Goal: Transaction & Acquisition: Obtain resource

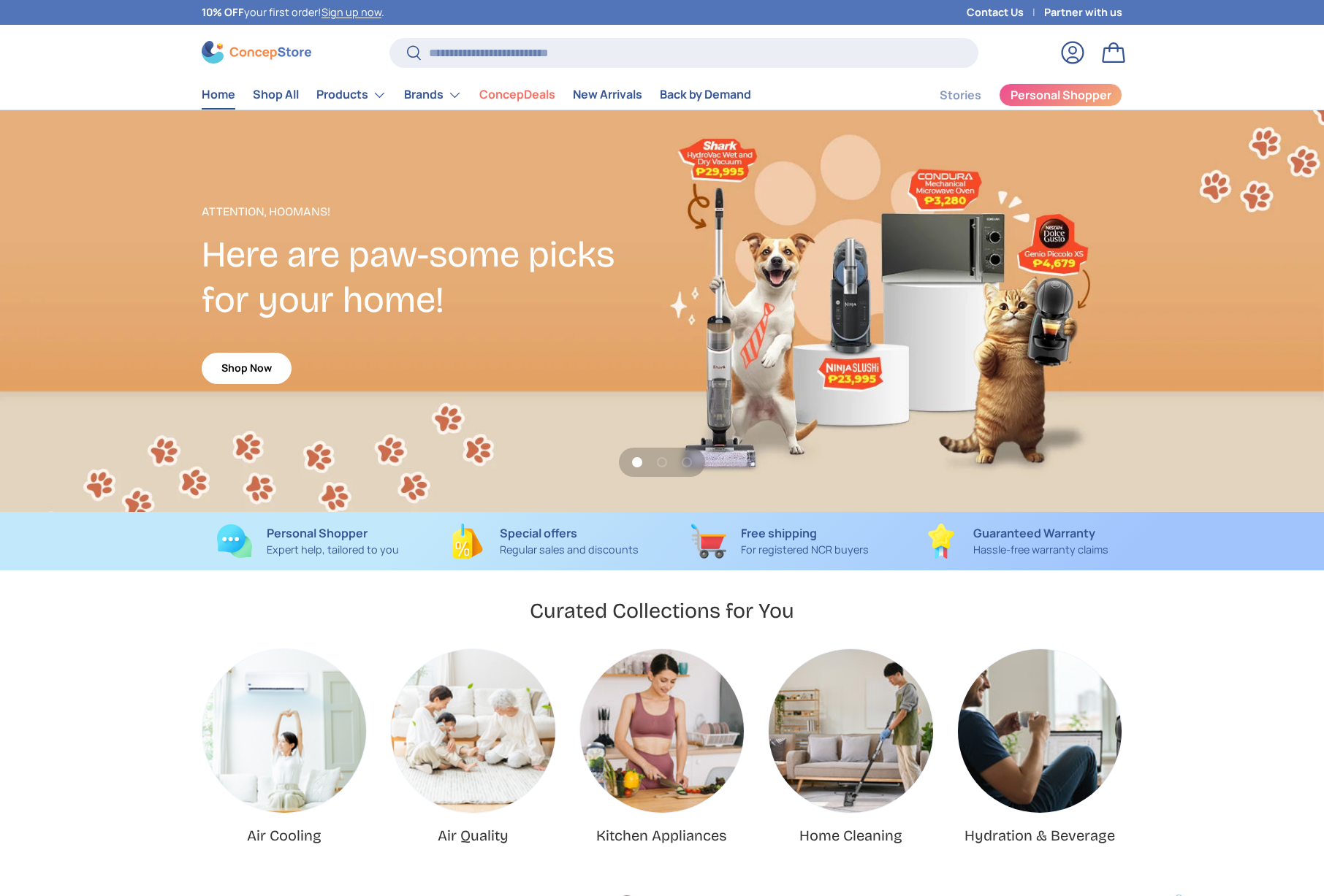
click at [665, 726] on img "Kitchen Appliances" at bounding box center [662, 731] width 164 height 164
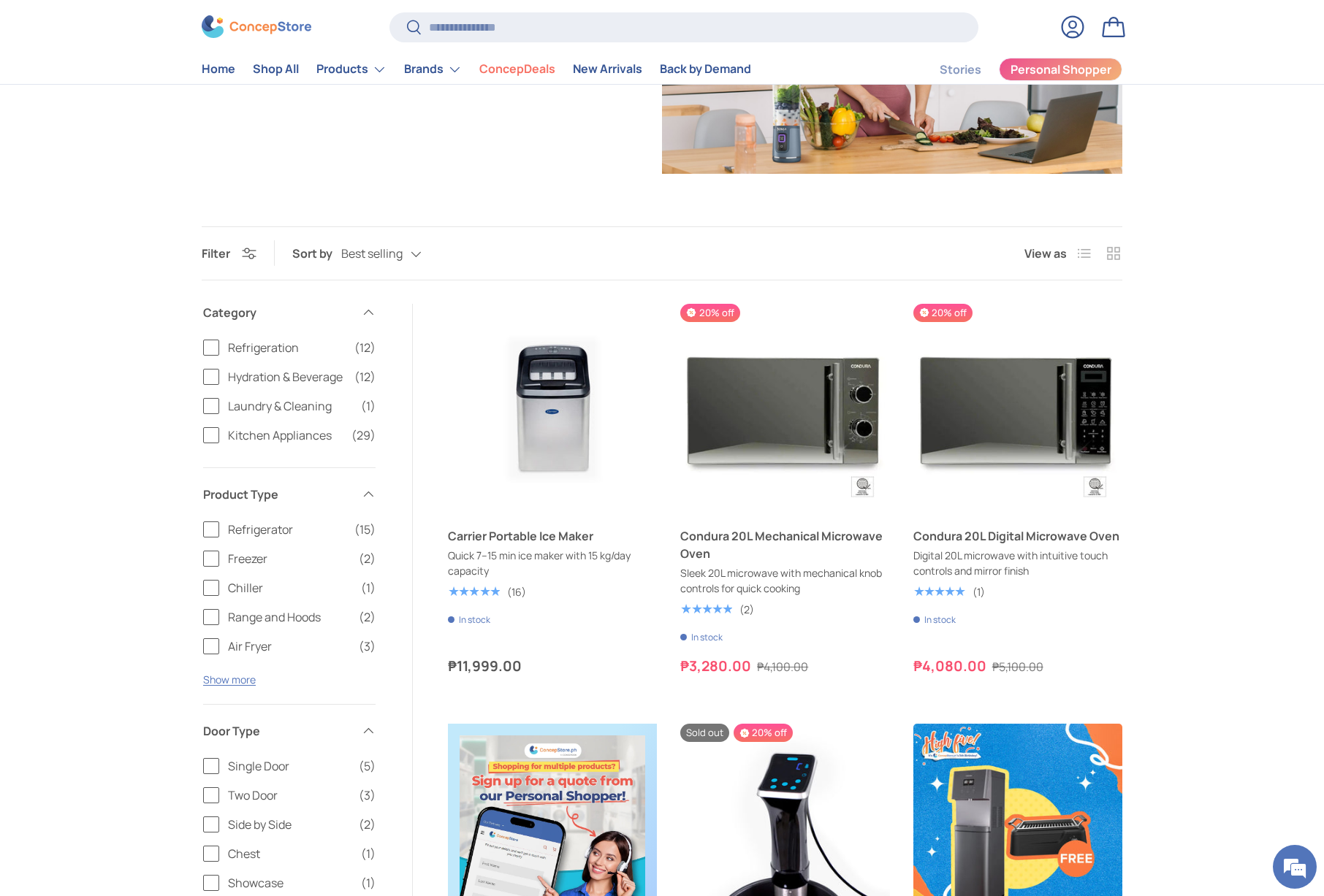
scroll to position [284, 0]
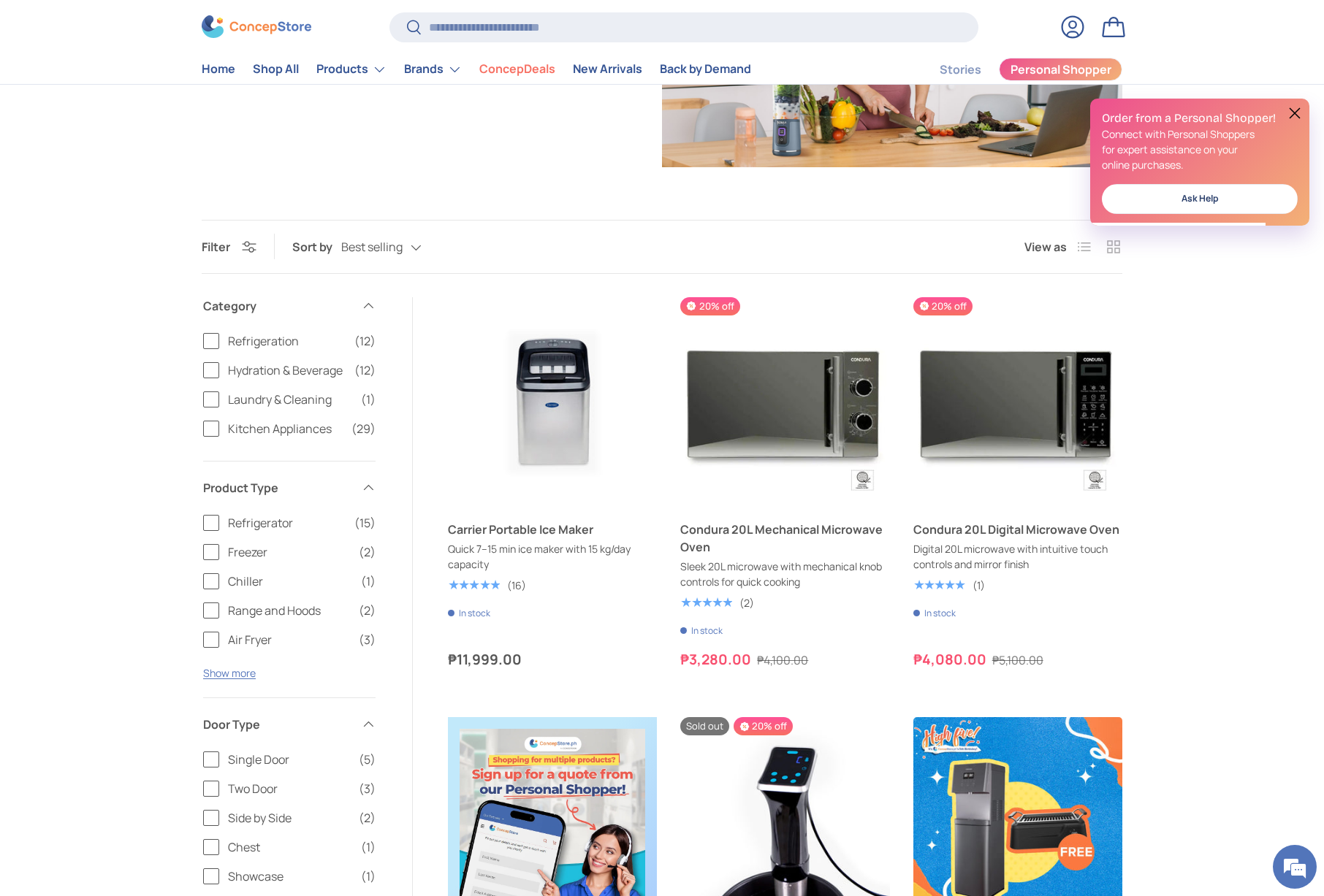
click at [279, 427] on span "Kitchen Appliances" at bounding box center [286, 428] width 115 height 17
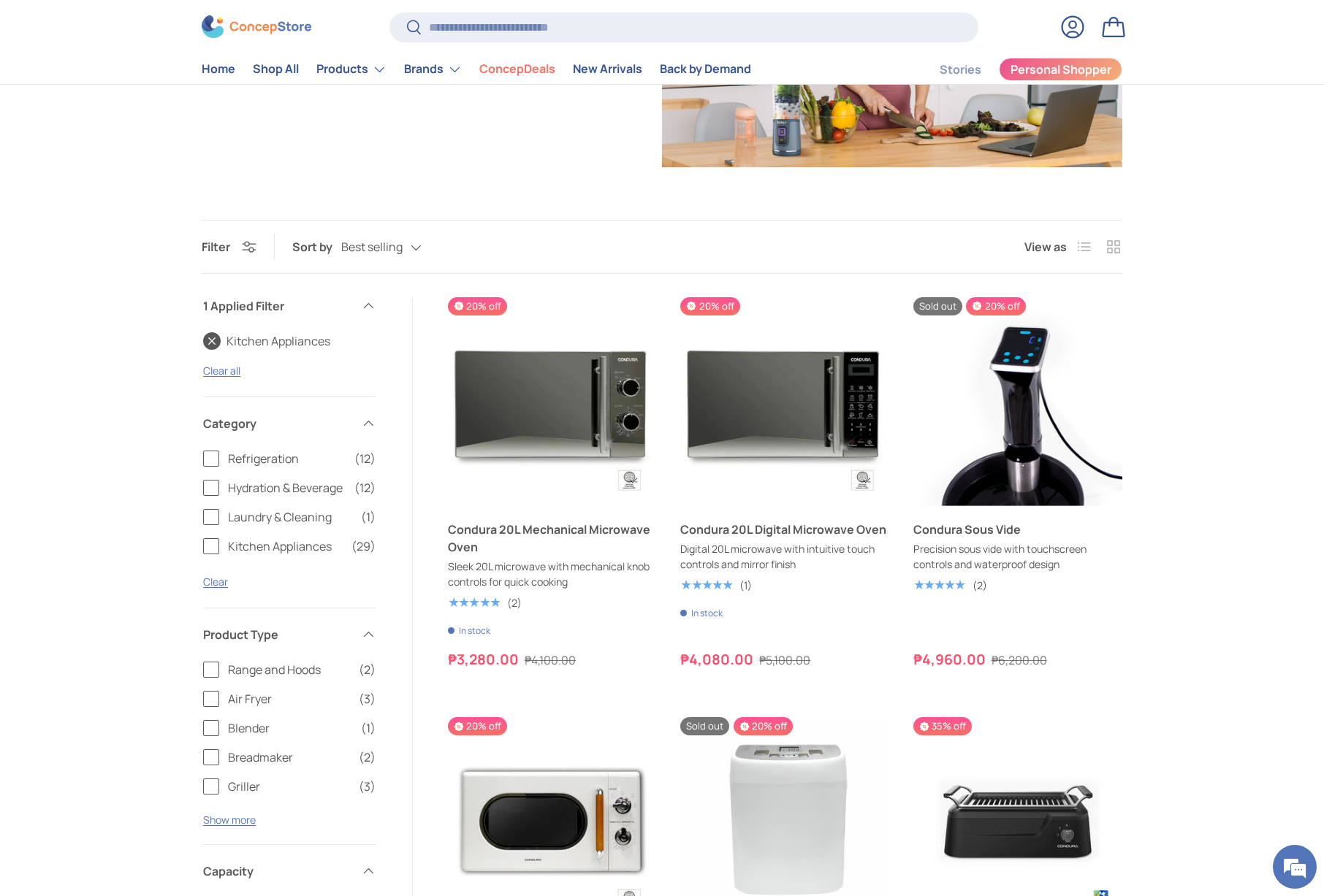
click at [240, 819] on button "Show more" at bounding box center [229, 819] width 53 height 13
click at [266, 844] on span "Microwave Oven" at bounding box center [289, 845] width 122 height 17
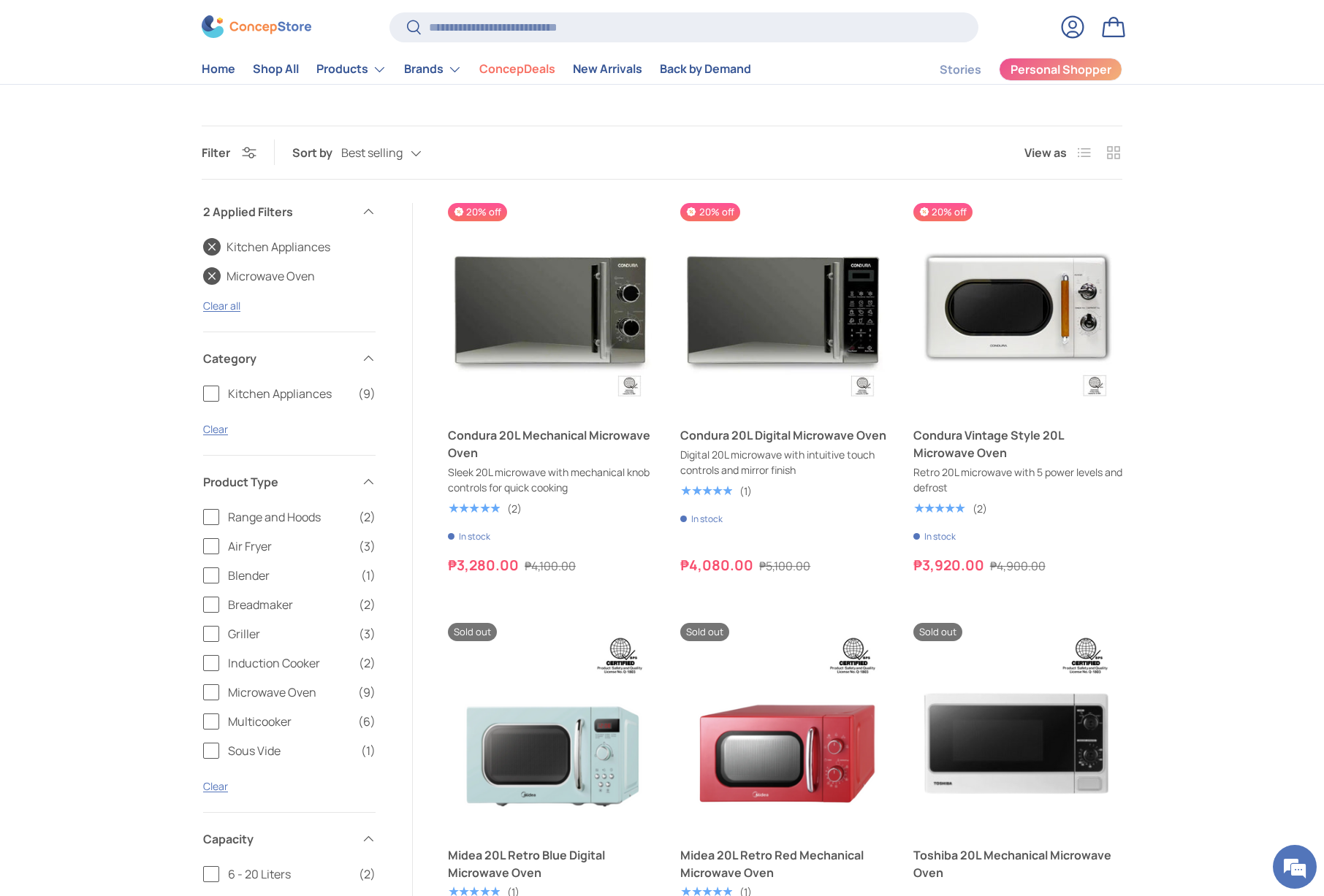
scroll to position [364, 0]
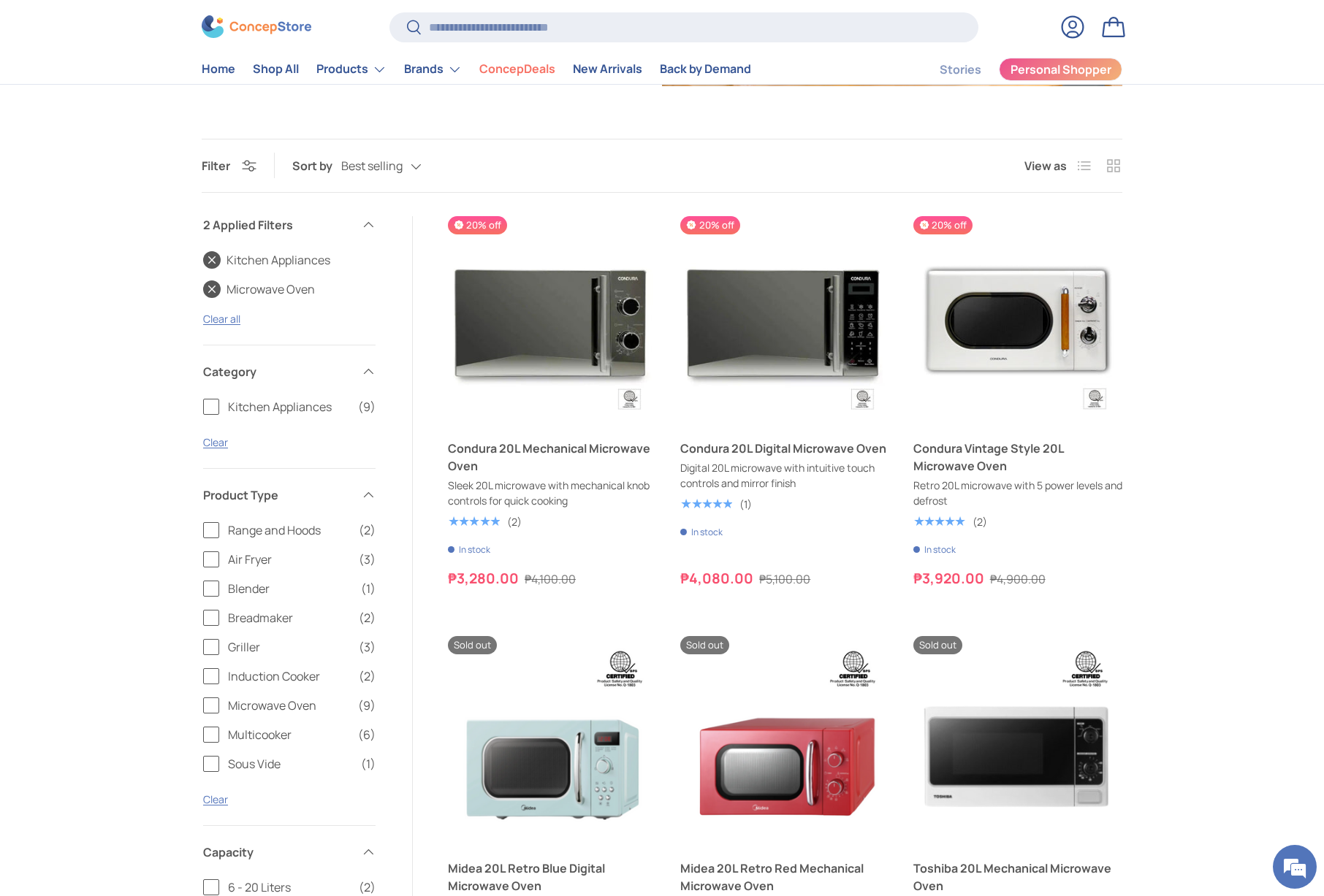
click at [211, 703] on label "Microwave Oven (9)" at bounding box center [290, 705] width 173 height 17
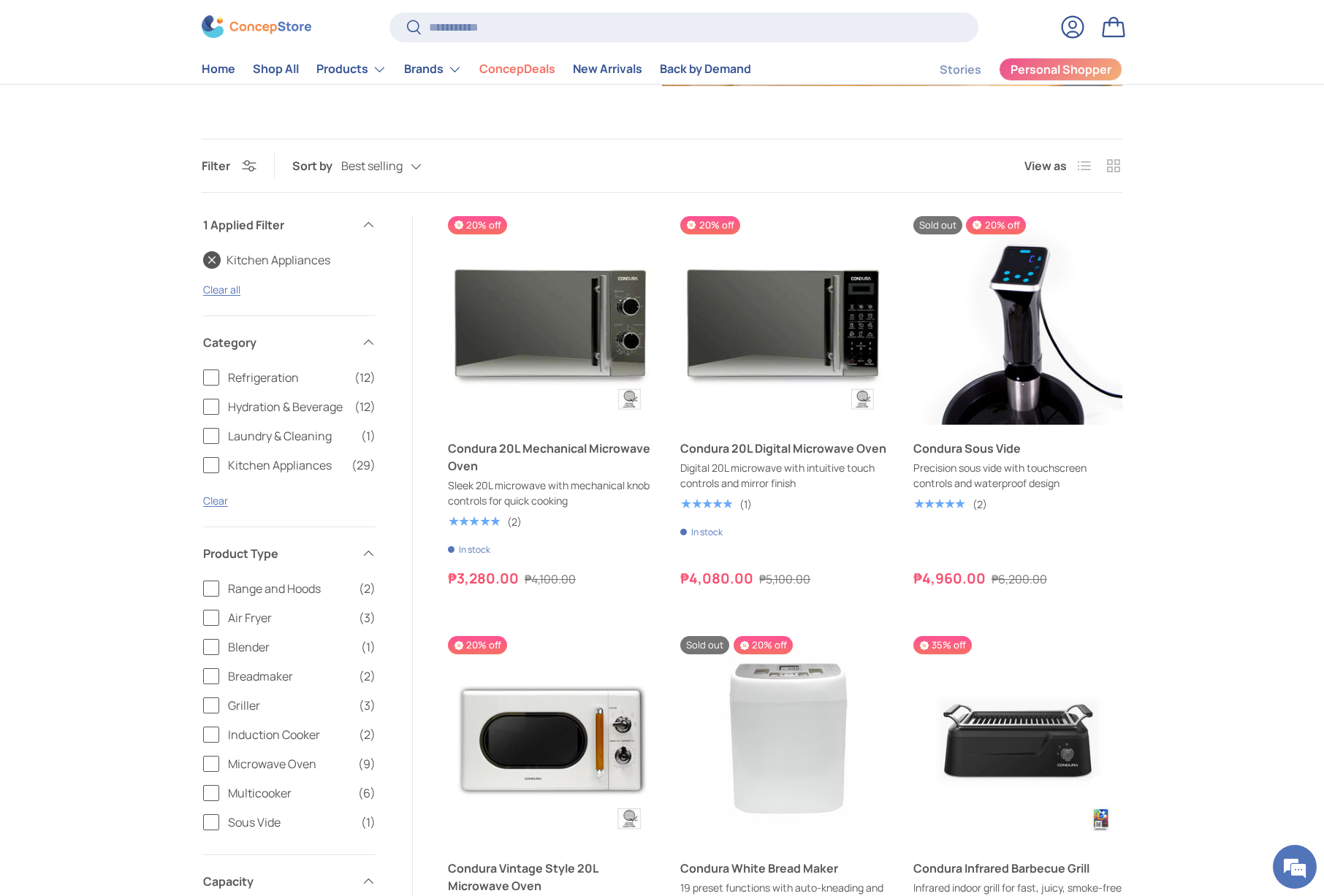
click at [210, 261] on link "Kitchen Appliances" at bounding box center [267, 260] width 128 height 17
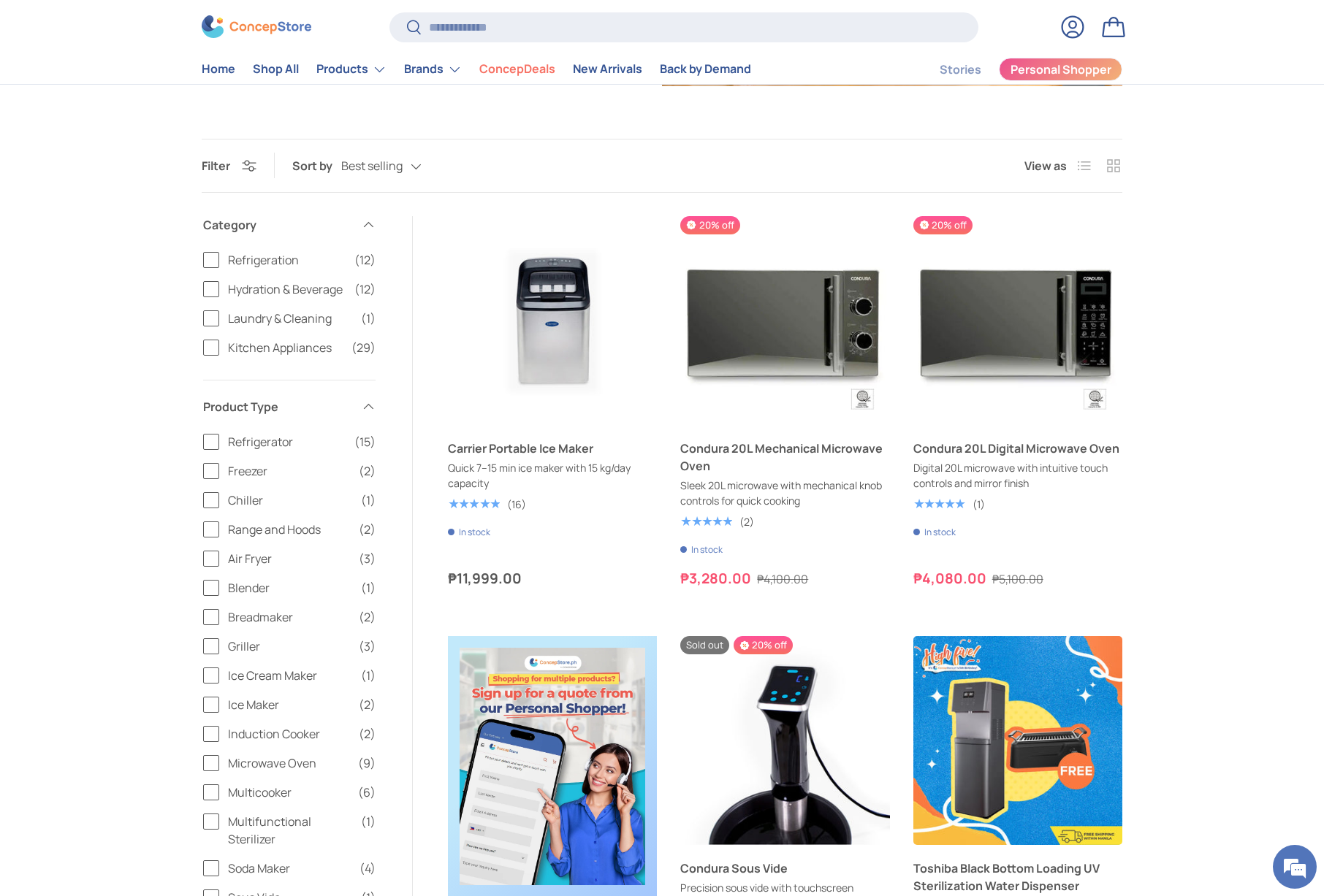
click at [255, 617] on span "Breadmaker" at bounding box center [289, 617] width 122 height 17
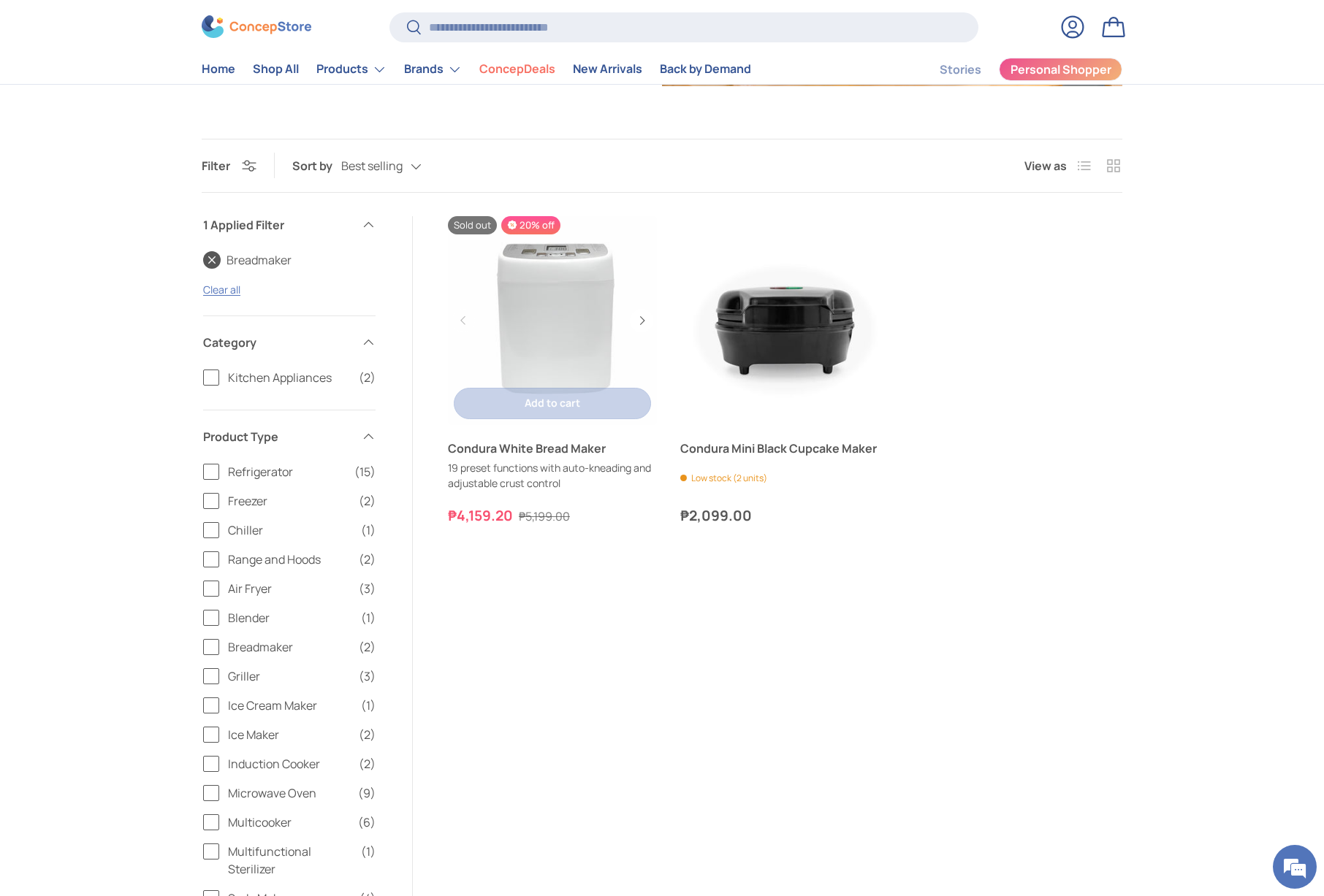
click at [539, 448] on link "Condura White Bread Maker" at bounding box center [552, 448] width 209 height 17
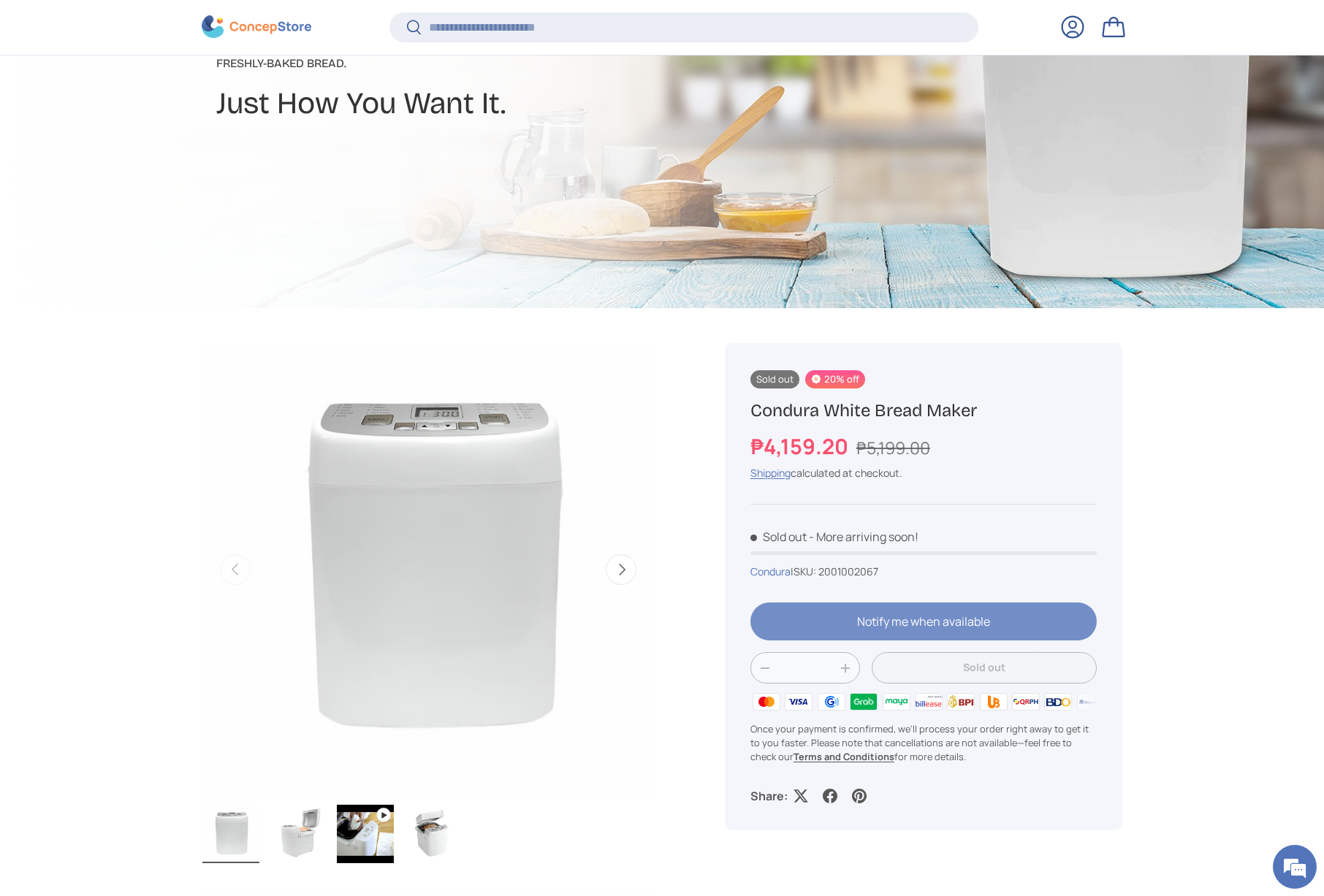
scroll to position [281, 0]
click at [907, 625] on div at bounding box center [923, 626] width 346 height 50
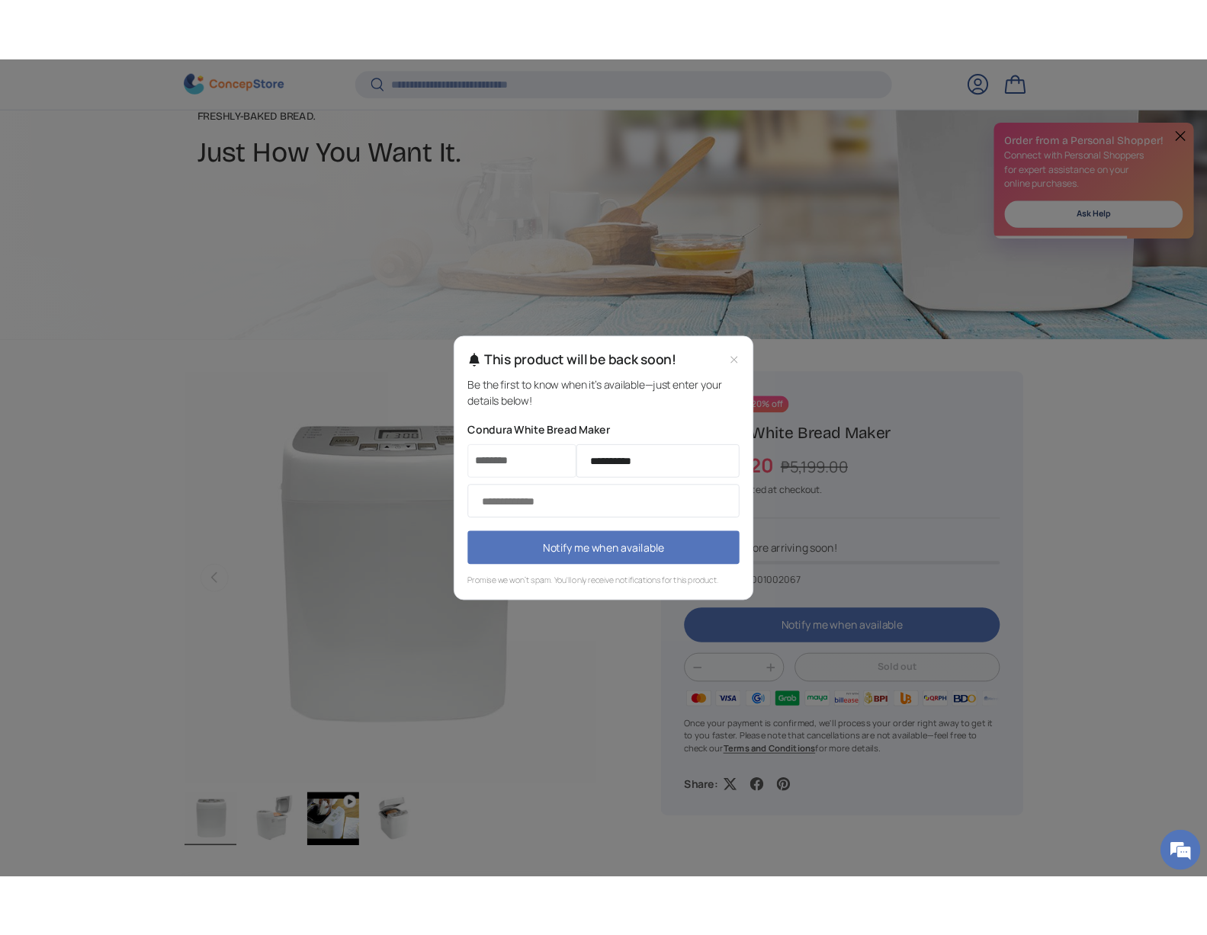
scroll to position [0, 0]
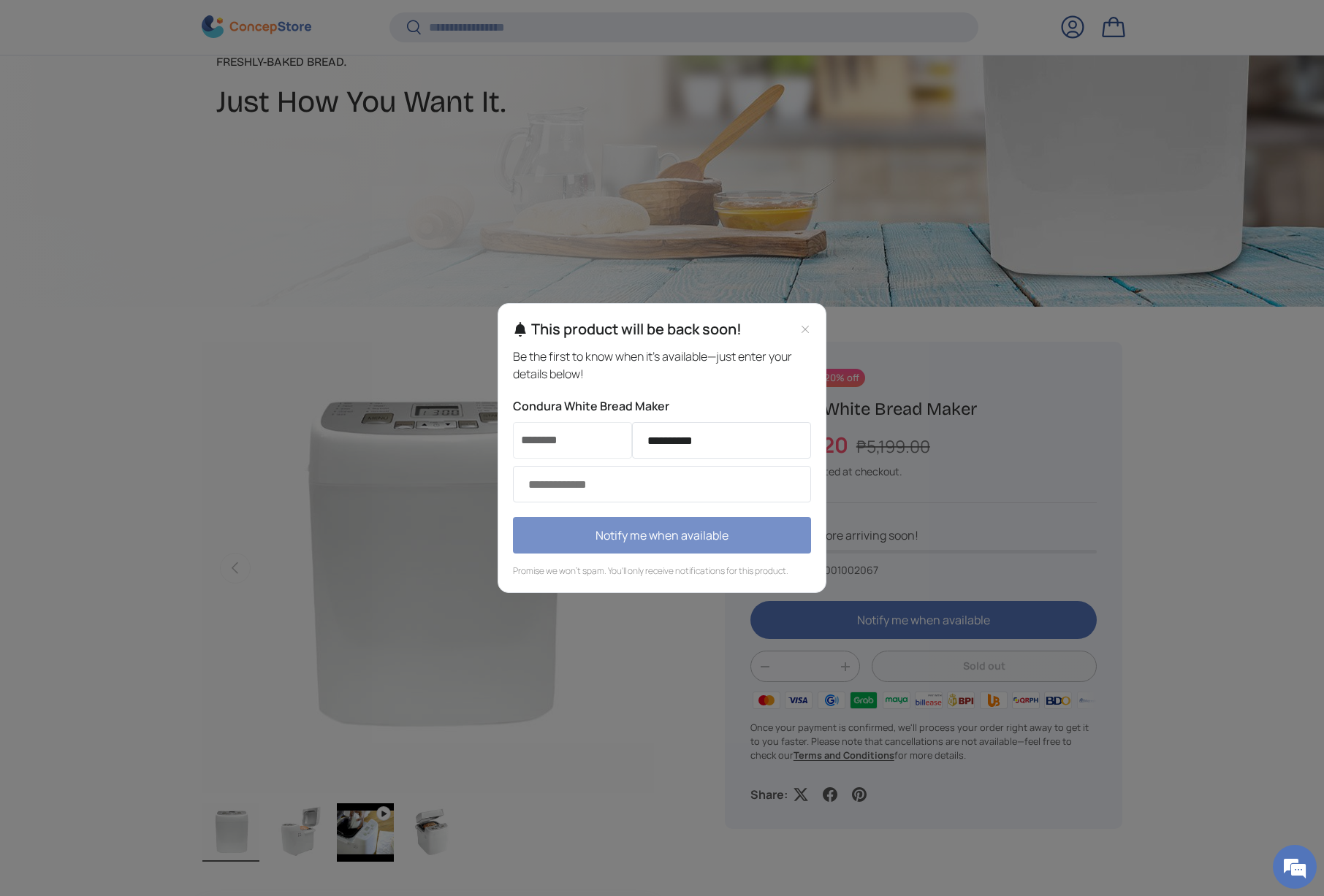
type input "**********"
click at [684, 533] on button "Notify me when available" at bounding box center [662, 536] width 298 height 36
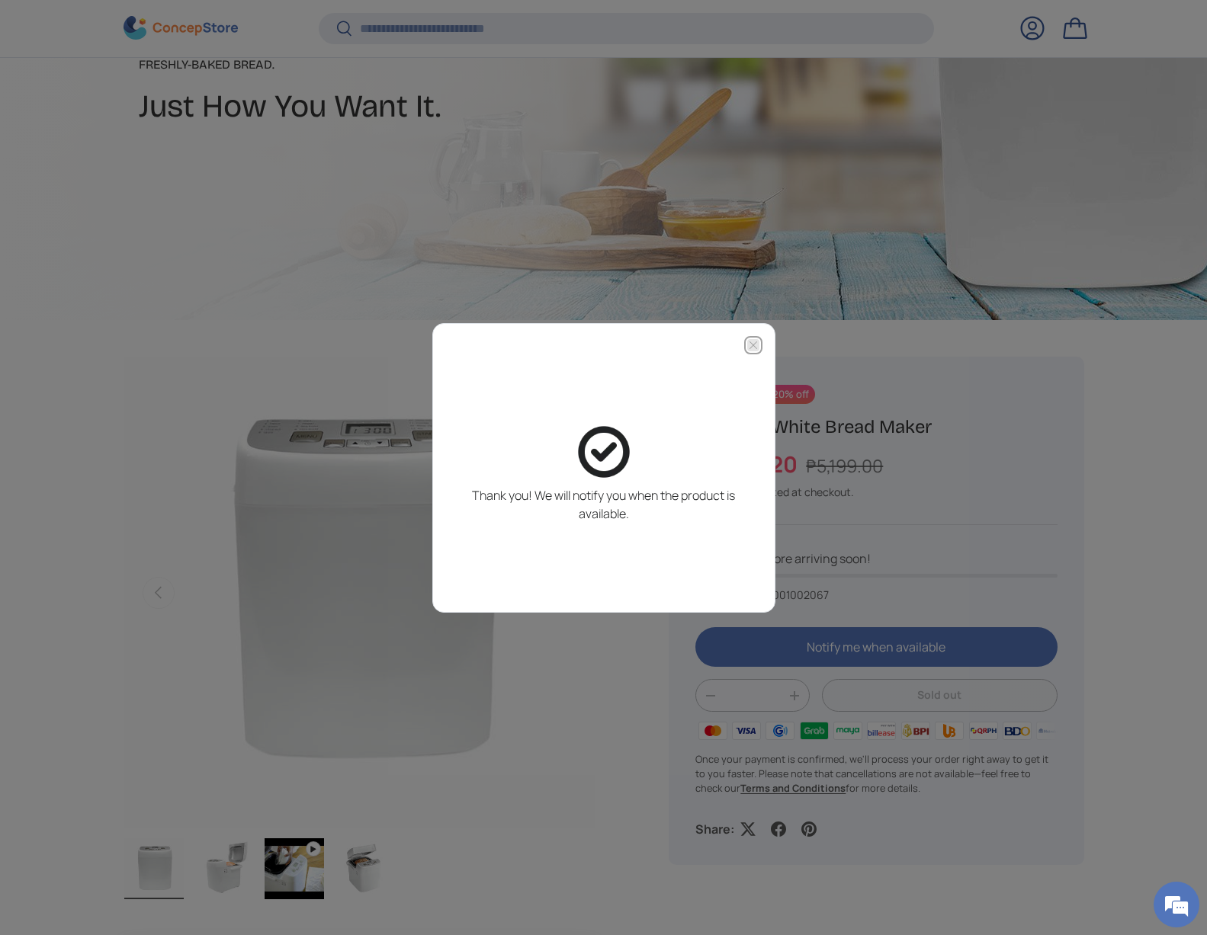
click at [747, 346] on icon "Close modal" at bounding box center [753, 345] width 12 height 12
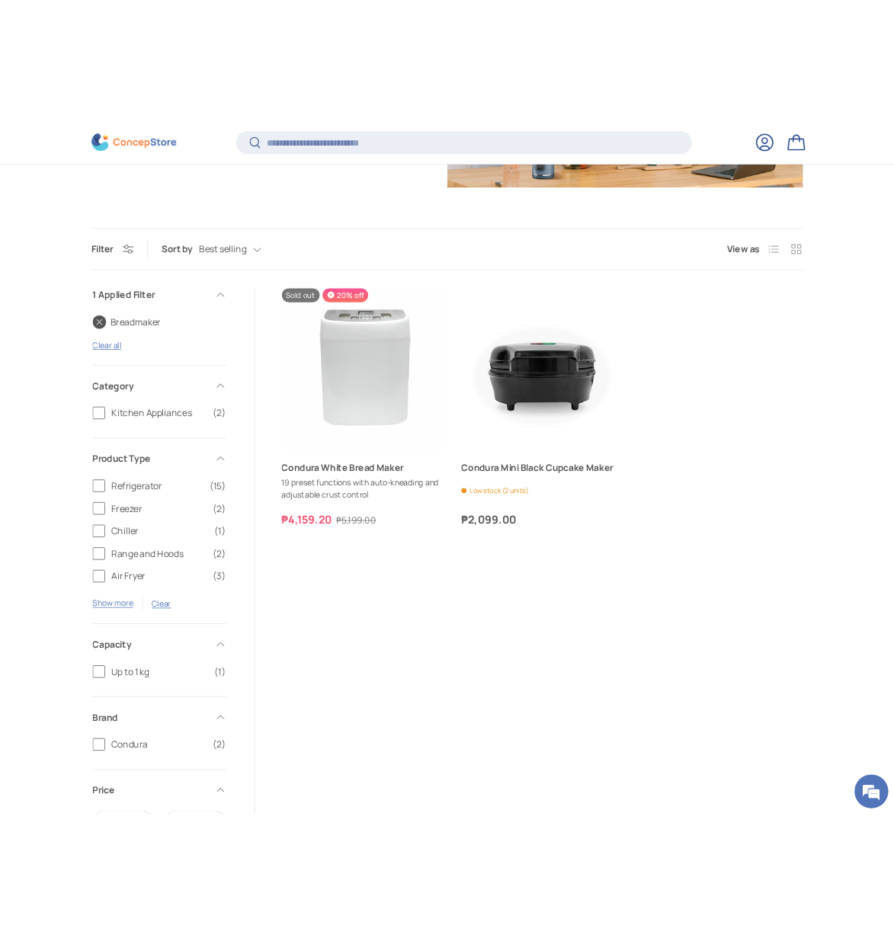
scroll to position [380, 0]
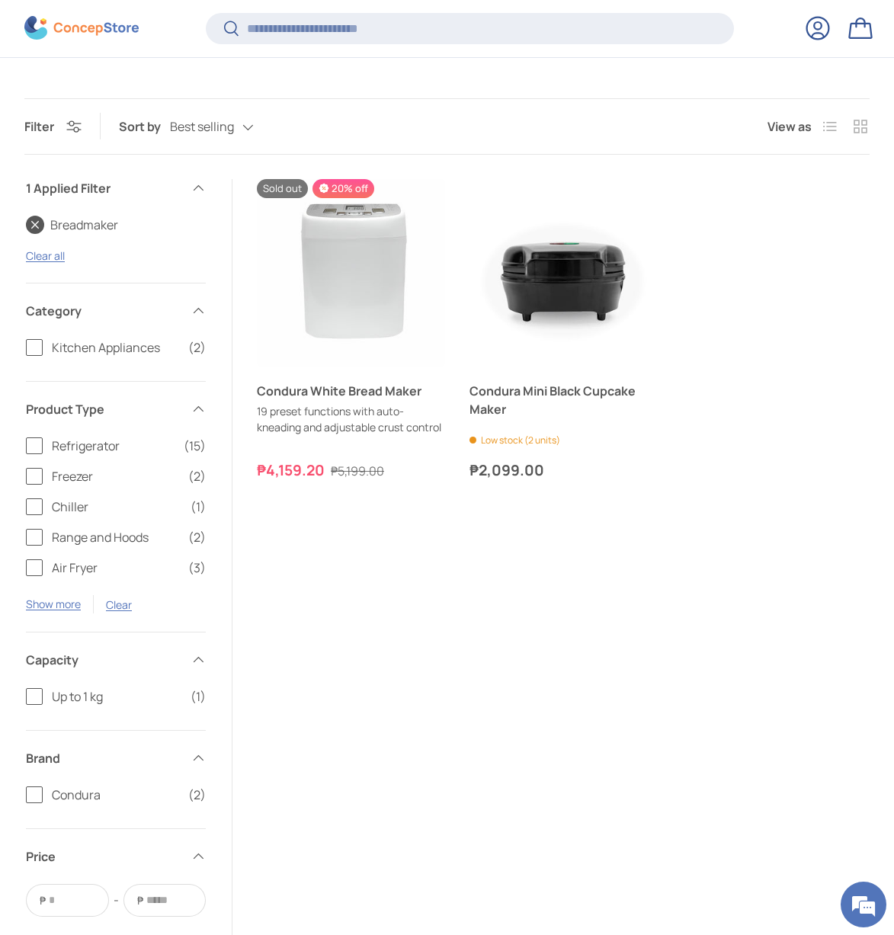
click at [37, 223] on link "Breadmaker" at bounding box center [72, 225] width 92 height 18
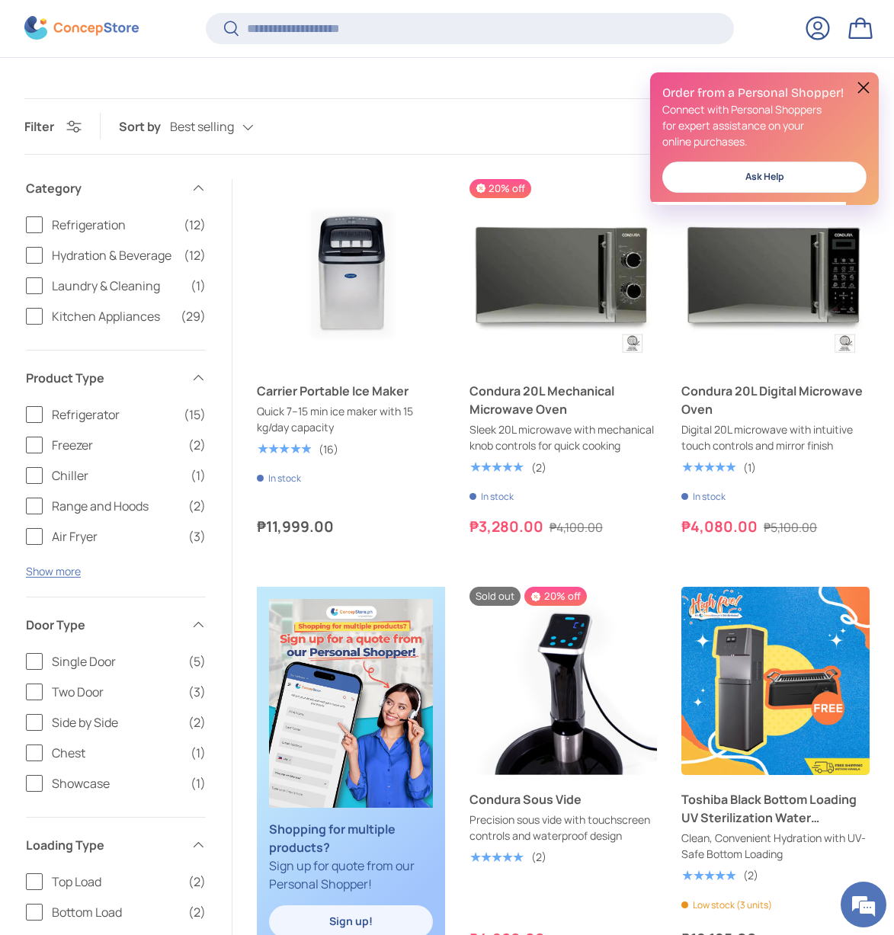
click at [31, 318] on label "Kitchen Appliances (29)" at bounding box center [116, 316] width 180 height 18
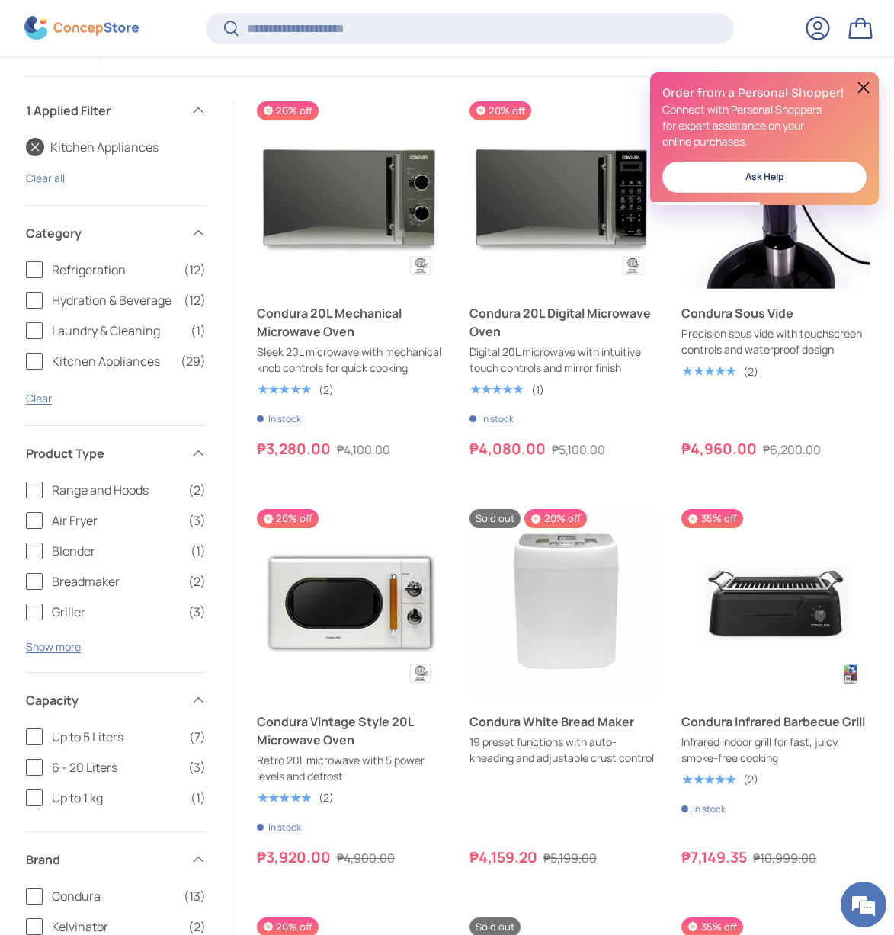
scroll to position [462, 0]
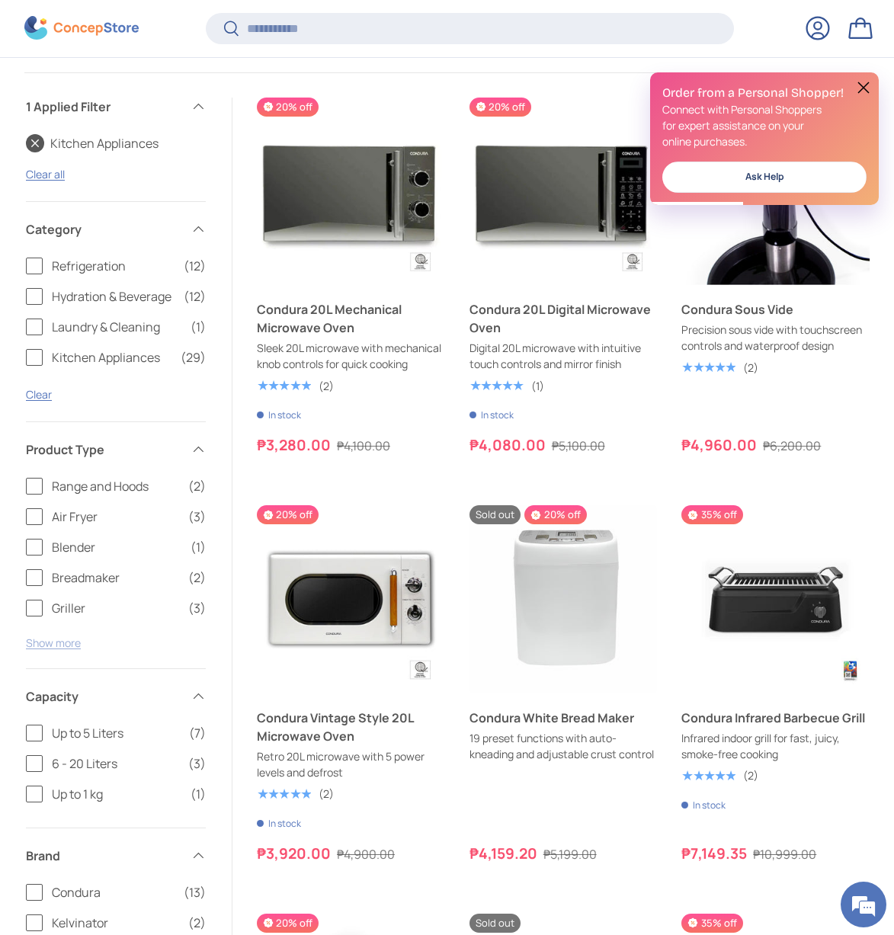
click at [48, 641] on button "Show more" at bounding box center [53, 643] width 55 height 14
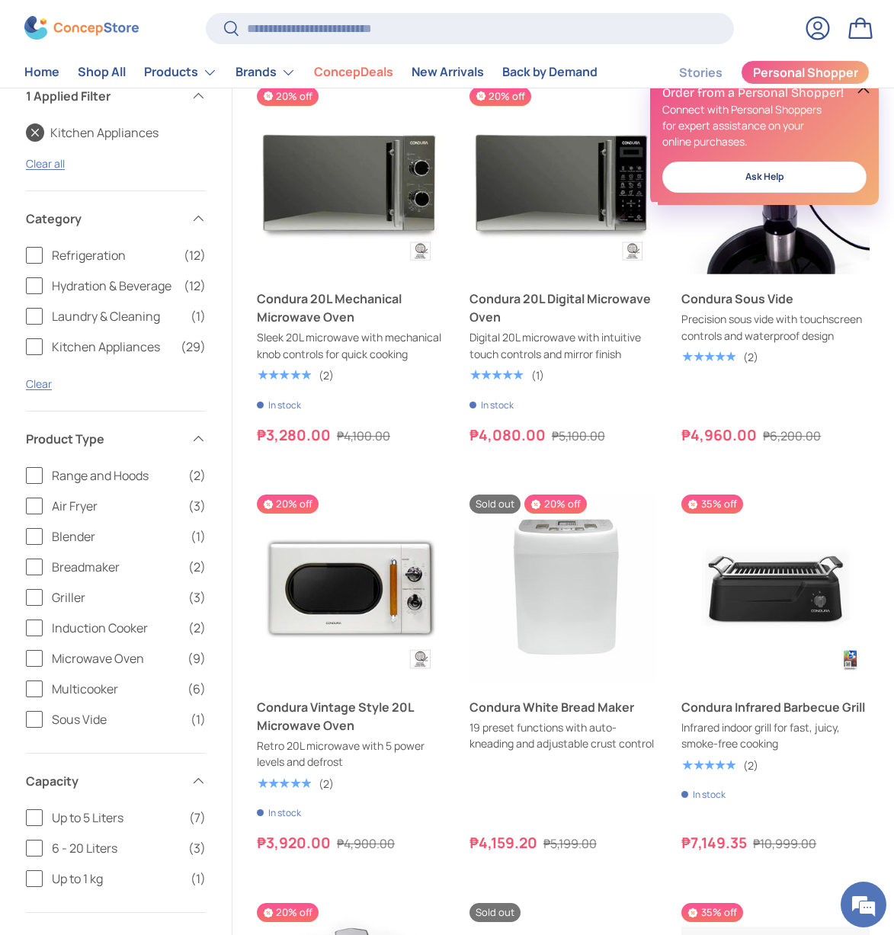
scroll to position [412, 0]
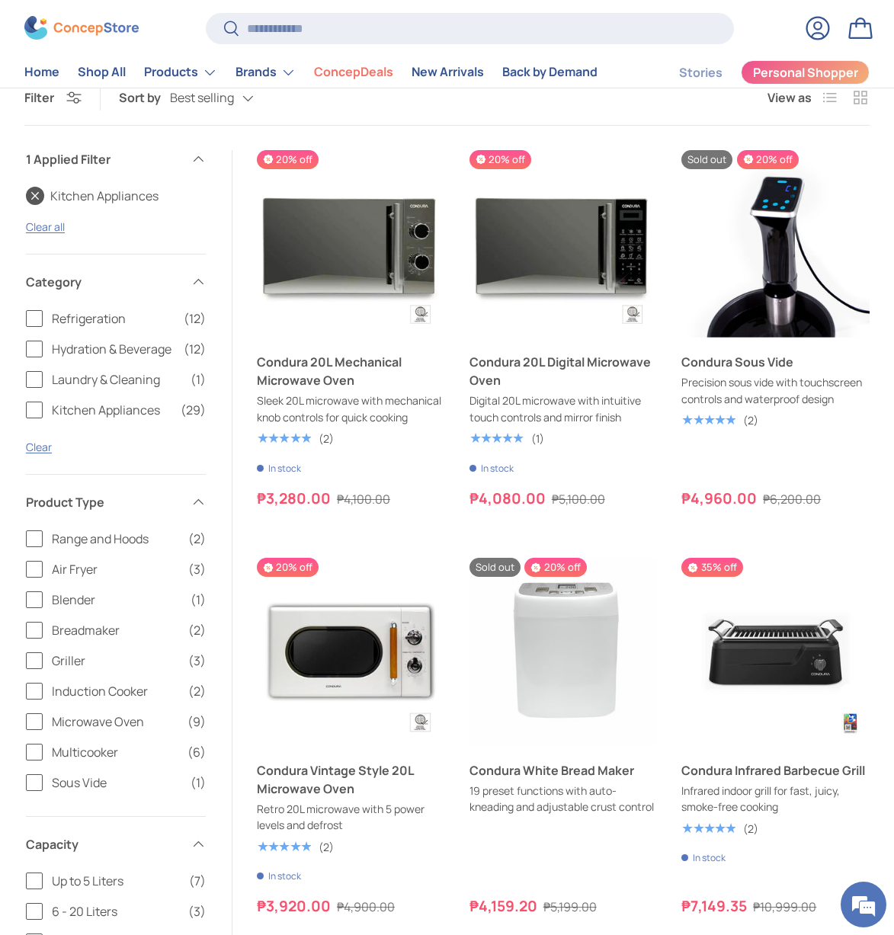
click at [195, 499] on span at bounding box center [198, 502] width 15 height 15
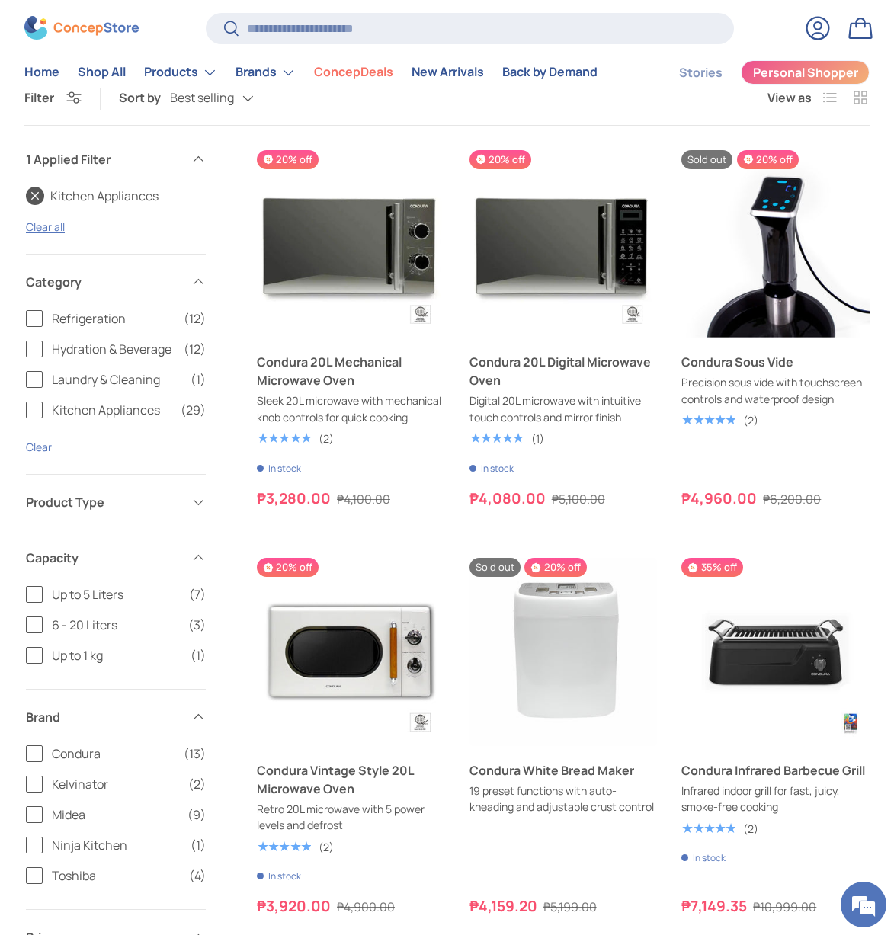
click at [195, 499] on span at bounding box center [198, 502] width 15 height 15
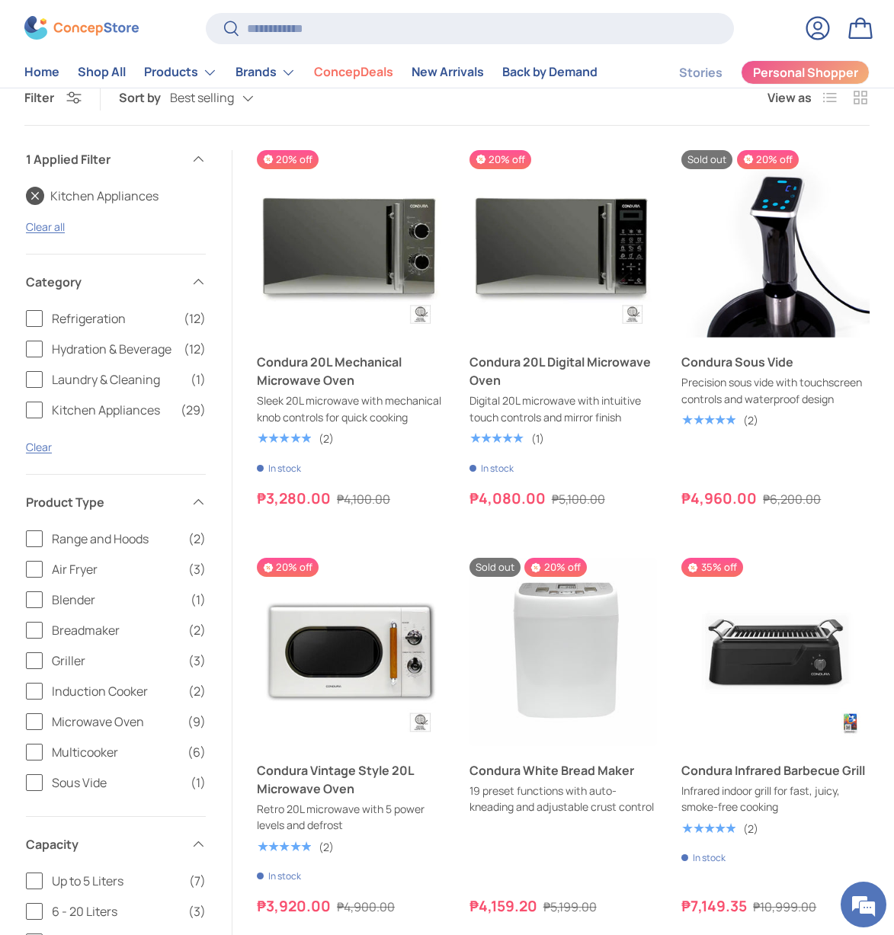
click at [31, 409] on label "Kitchen Appliances (29)" at bounding box center [116, 410] width 180 height 18
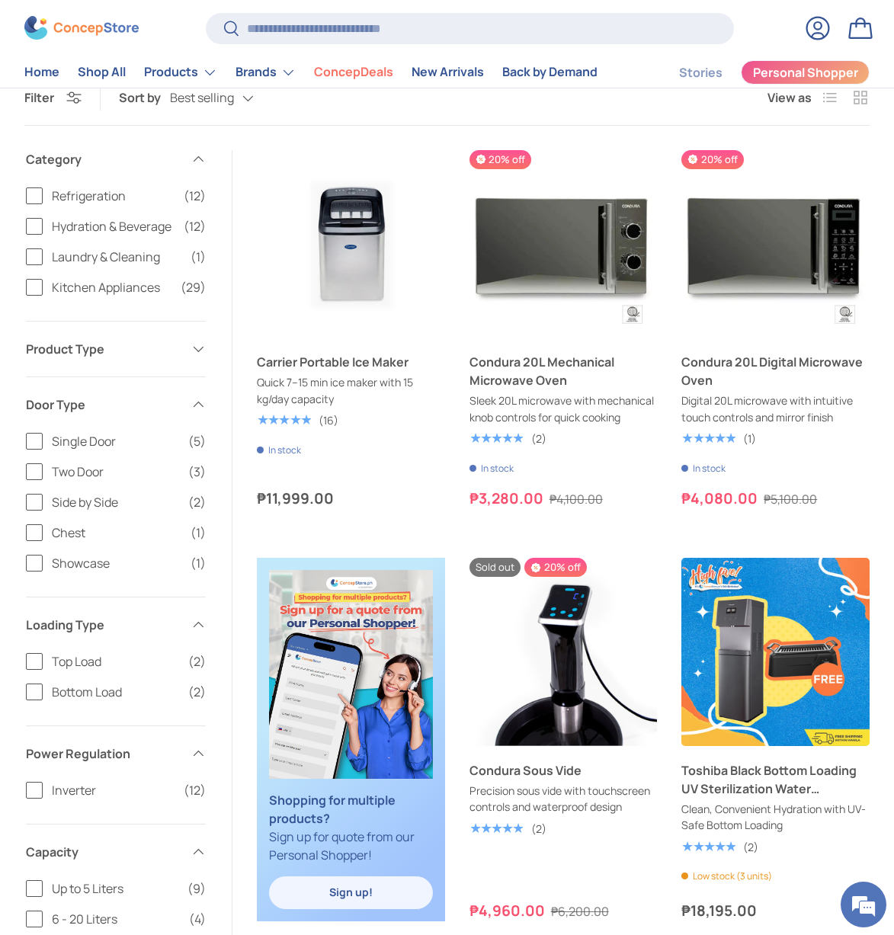
click at [108, 229] on span "Hydration & Beverage" at bounding box center [113, 226] width 123 height 18
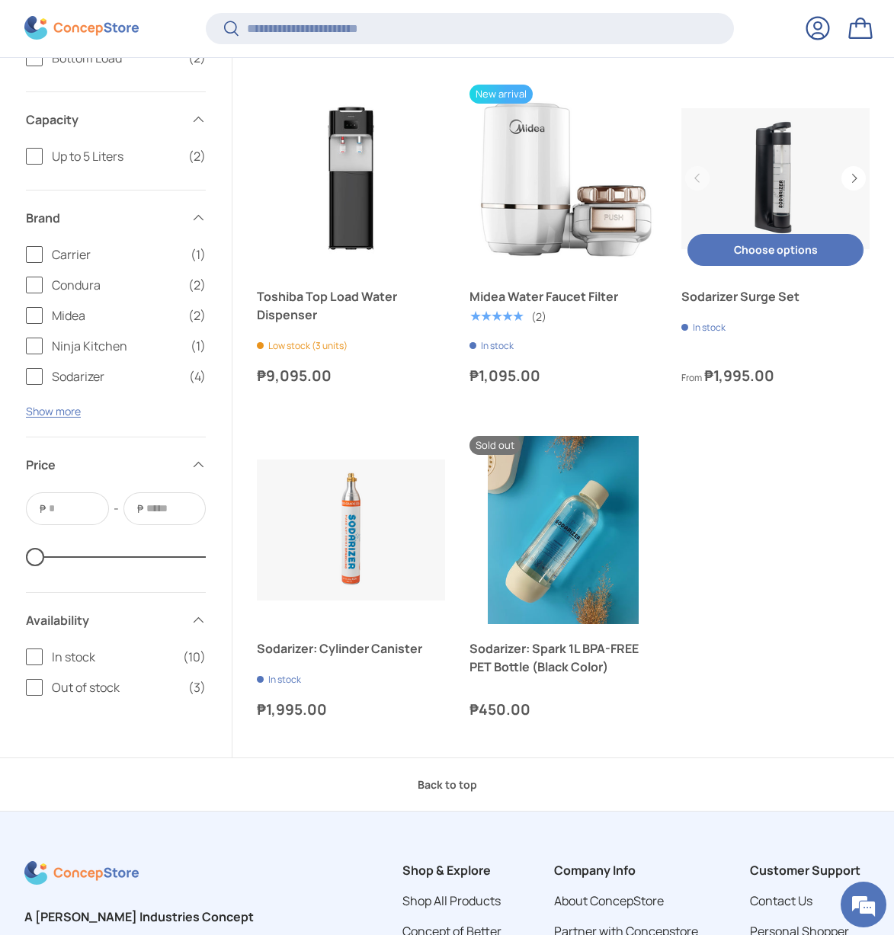
scroll to position [1263, 0]
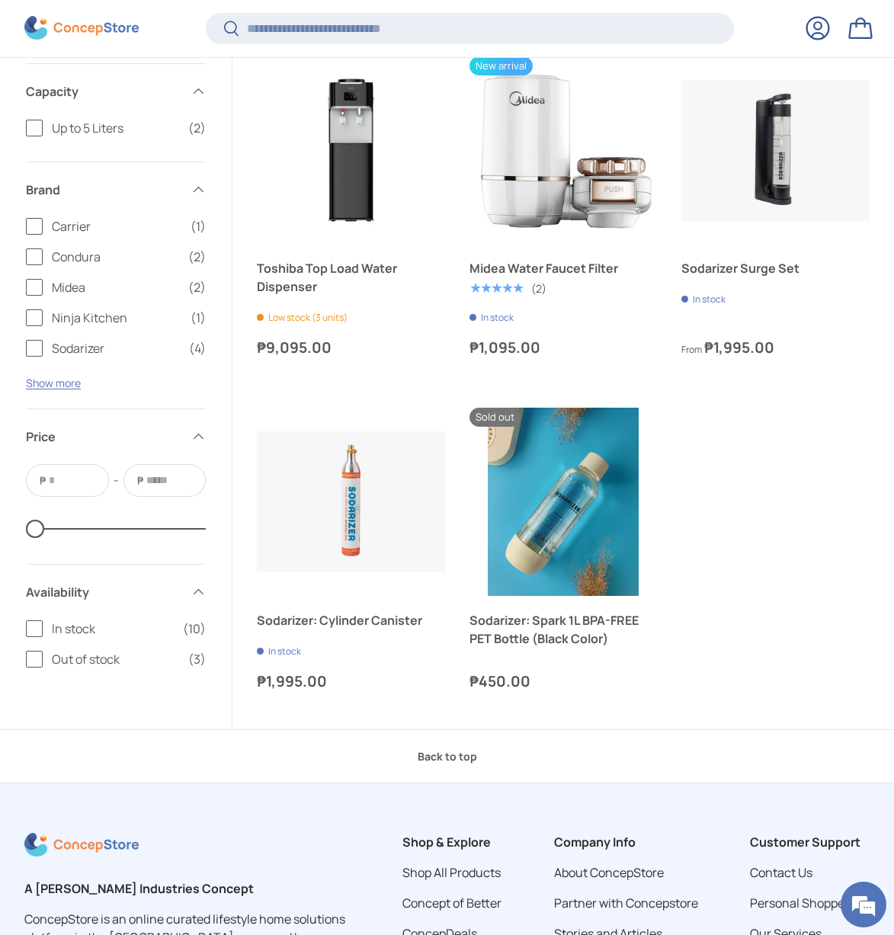
click at [196, 93] on span at bounding box center [198, 91] width 15 height 15
click at [197, 130] on span at bounding box center [198, 134] width 15 height 15
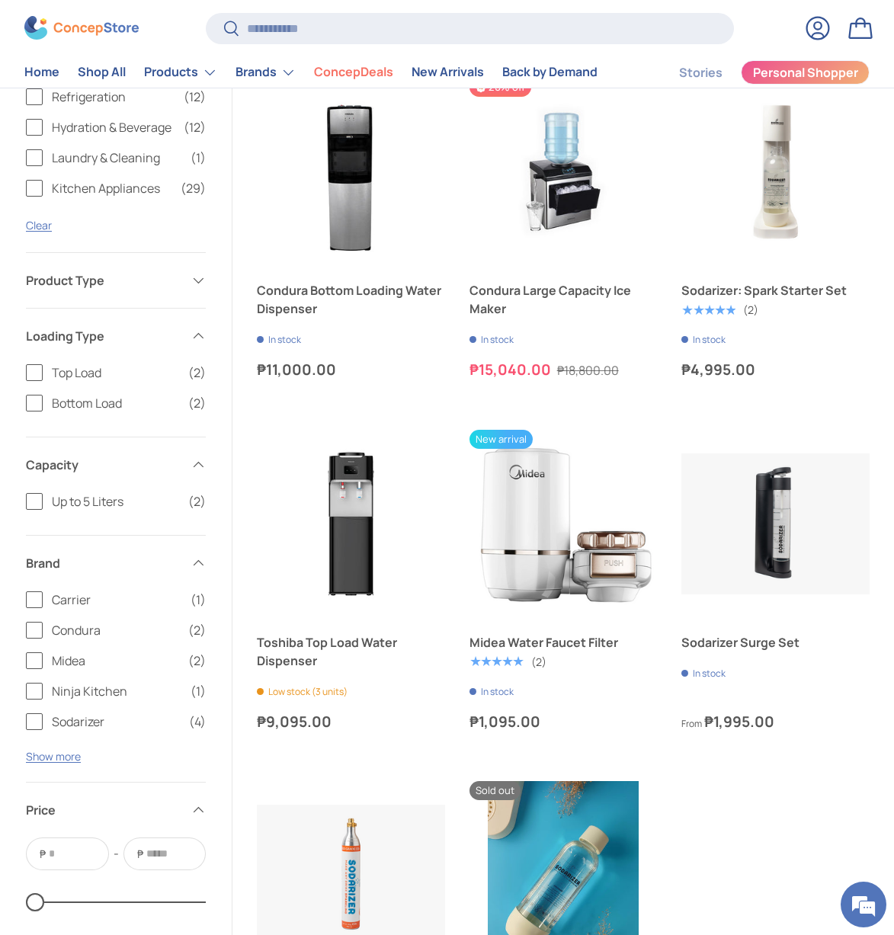
scroll to position [749, 0]
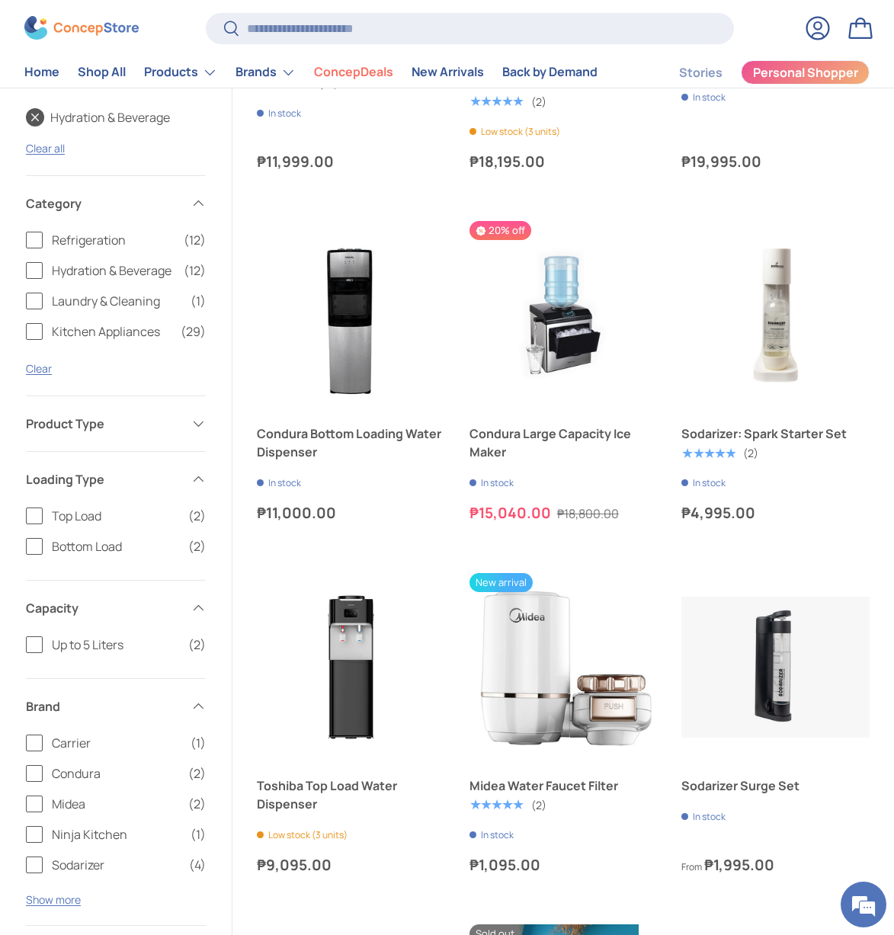
click at [35, 270] on label "Hydration & Beverage (12)" at bounding box center [116, 270] width 180 height 18
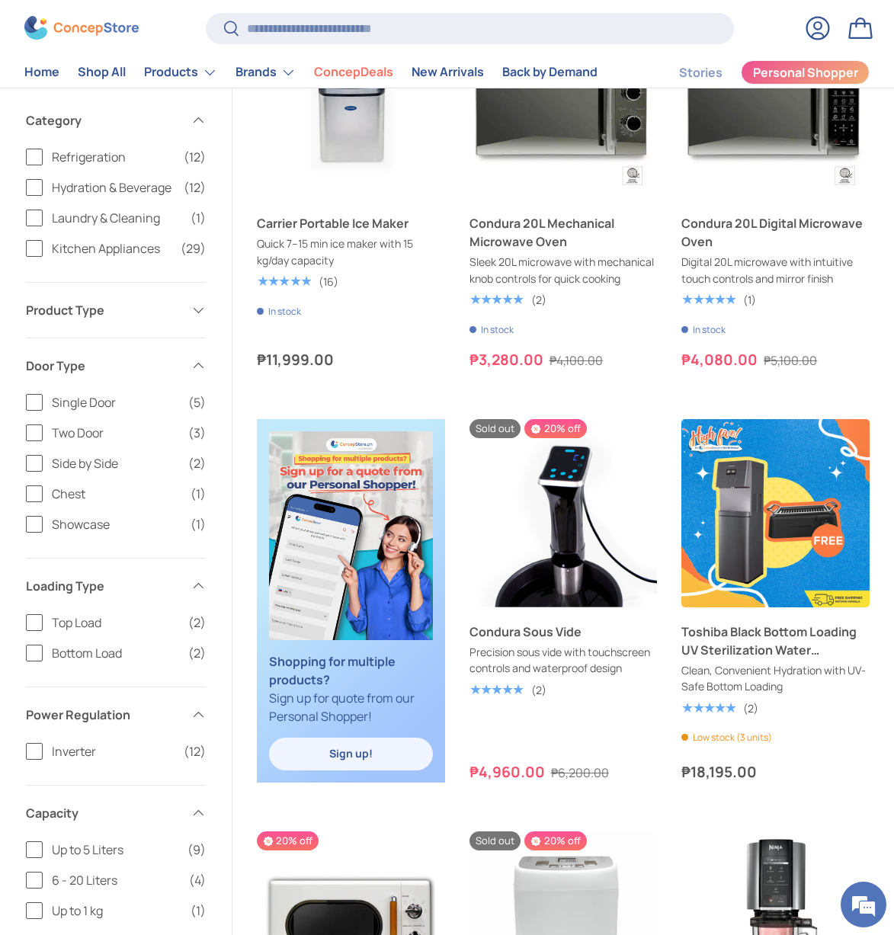
scroll to position [470, 0]
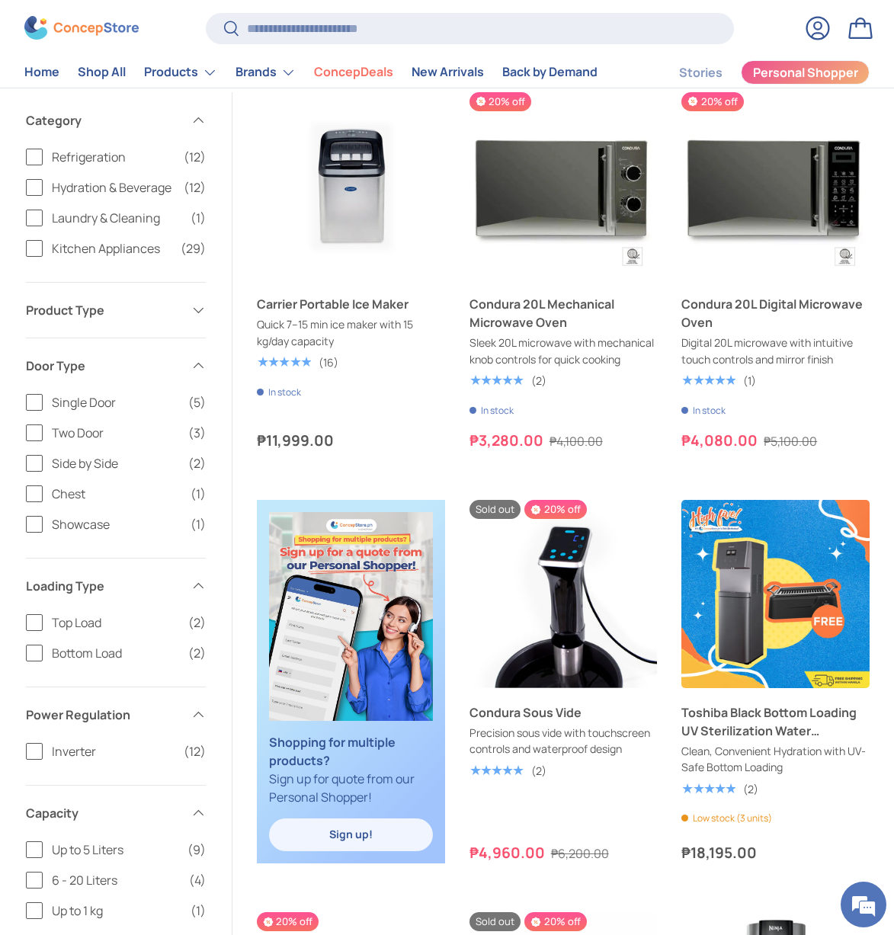
click at [197, 308] on span at bounding box center [198, 310] width 15 height 15
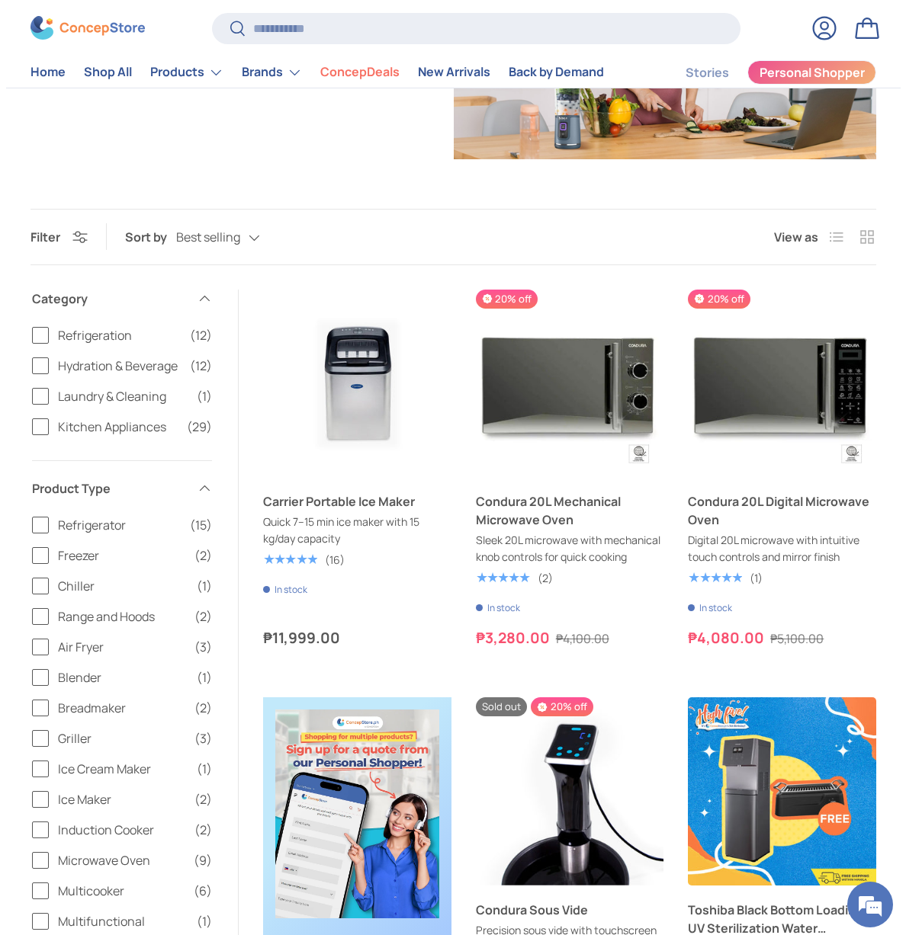
scroll to position [213, 0]
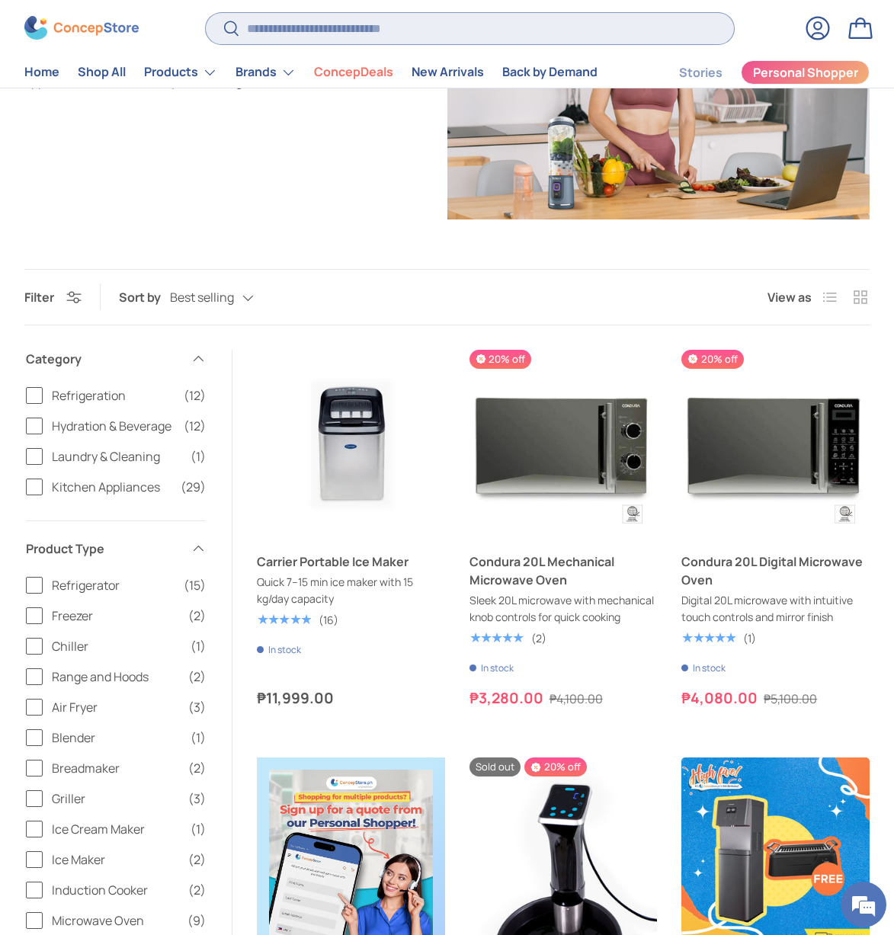
click at [386, 27] on input "Search" at bounding box center [470, 28] width 528 height 31
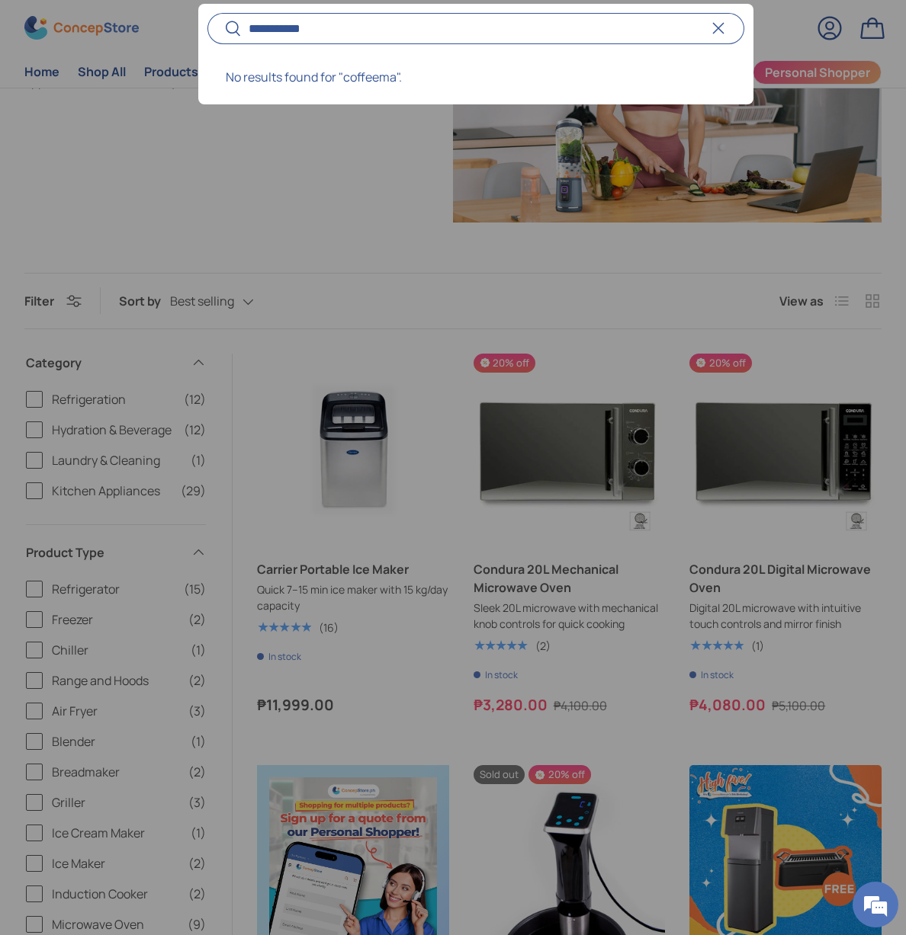
type input "**********"
click at [207, 12] on button "Search" at bounding box center [224, 30] width 34 height 36
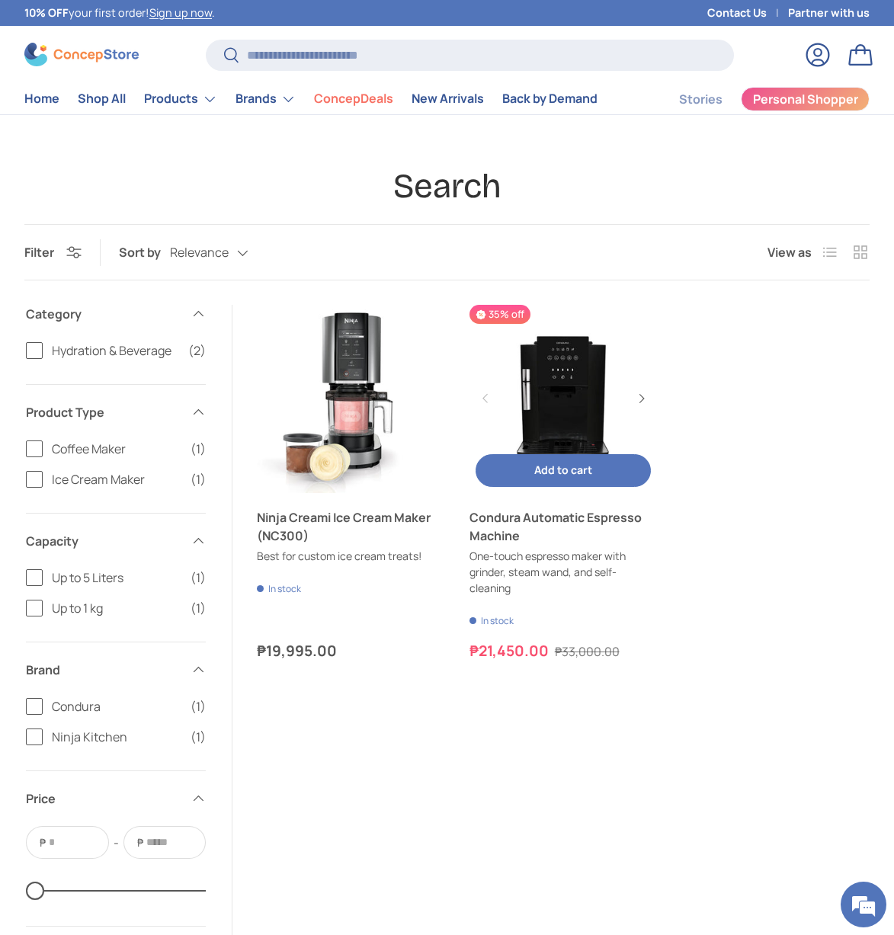
click at [568, 382] on link "Condura Automatic Espresso Machine" at bounding box center [564, 399] width 188 height 188
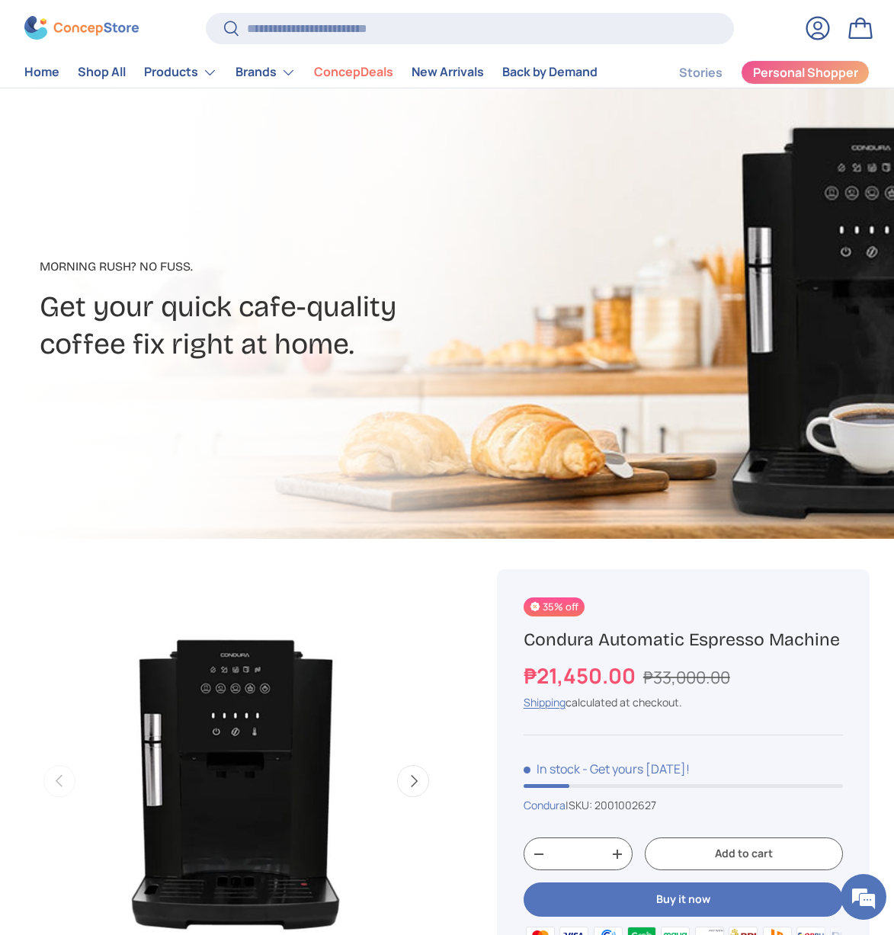
scroll to position [274, 0]
